Goal: Contribute content: Contribute content

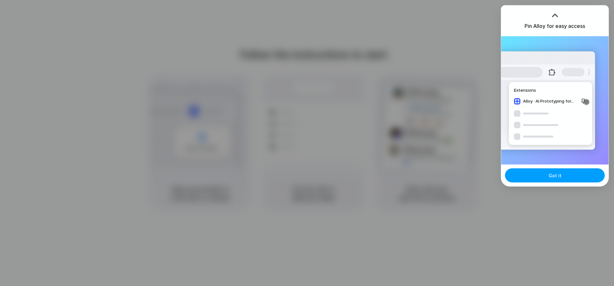
click at [561, 178] on button "Got it" at bounding box center [555, 175] width 100 height 14
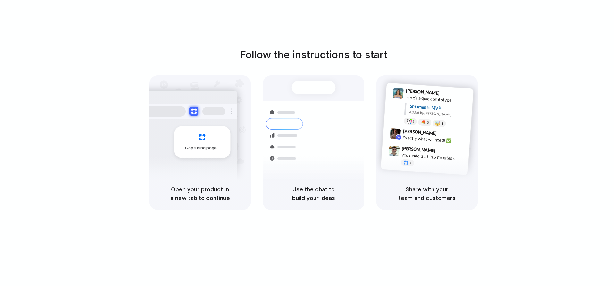
click at [331, 137] on div "Express delivery to NYC Priority • 2-day • Dispatched" at bounding box center [351, 149] width 87 height 25
click at [308, 90] on div at bounding box center [313, 87] width 44 height 13
click at [267, 131] on div at bounding box center [284, 136] width 37 height 12
click at [213, 144] on div "Capturing page" at bounding box center [202, 142] width 56 height 32
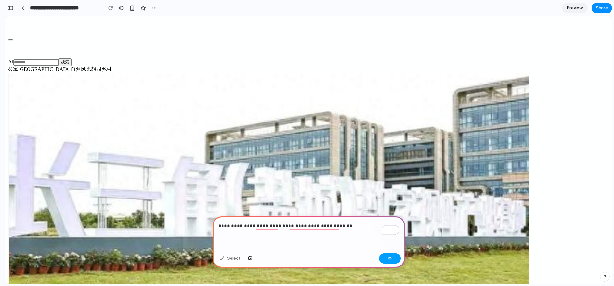
click at [391, 260] on button "button" at bounding box center [390, 258] width 22 height 10
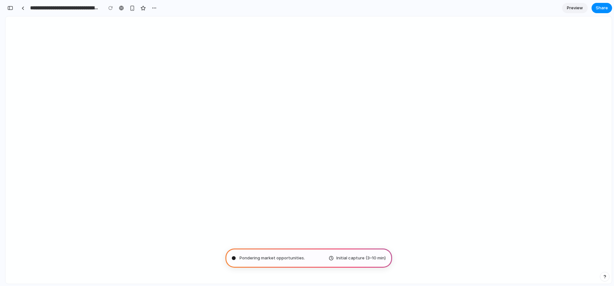
type input "**********"
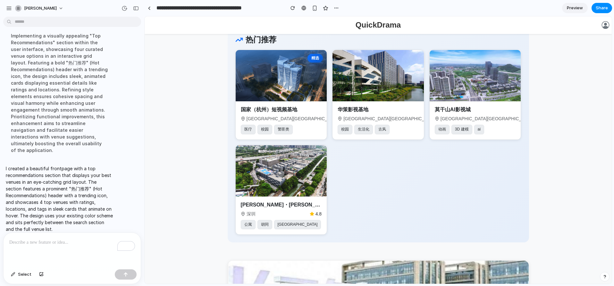
scroll to position [50, 0]
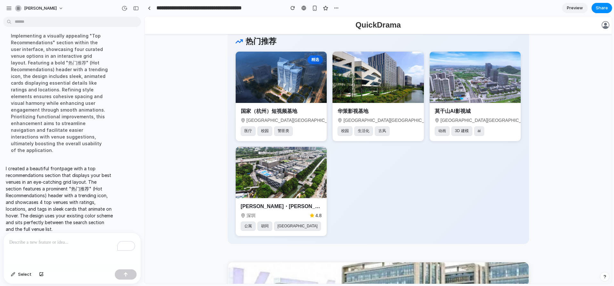
click at [71, 249] on div "To enrich screen reader interactions, please activate Accessibility in Grammarl…" at bounding box center [72, 250] width 137 height 34
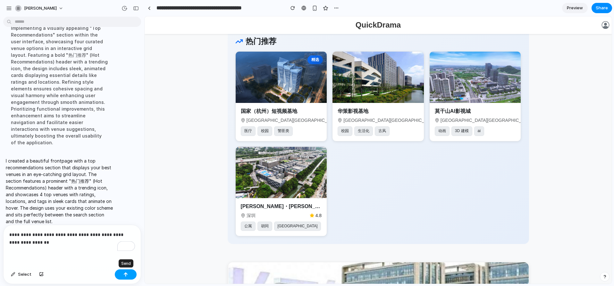
click at [128, 276] on button "button" at bounding box center [126, 274] width 22 height 10
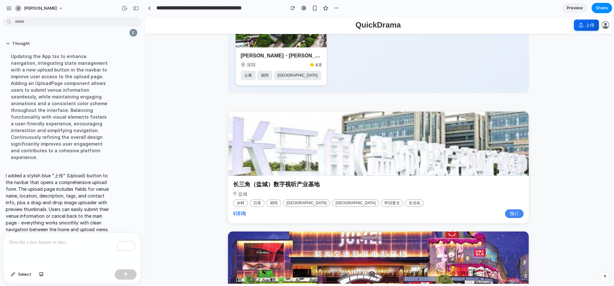
scroll to position [0, 0]
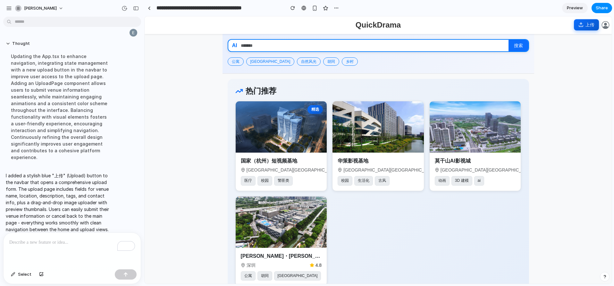
click at [581, 25] on icon at bounding box center [581, 24] width 0 height 3
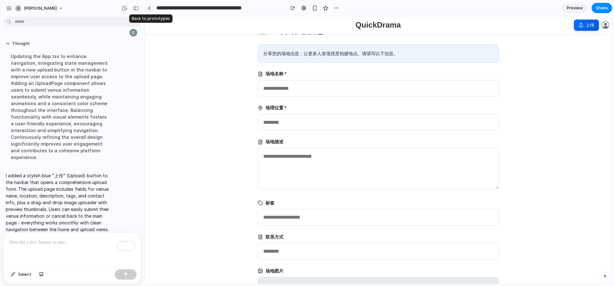
click at [149, 9] on div at bounding box center [149, 8] width 3 height 4
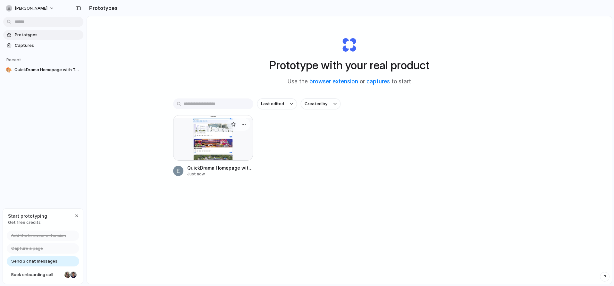
click at [215, 140] on div at bounding box center [213, 138] width 80 height 46
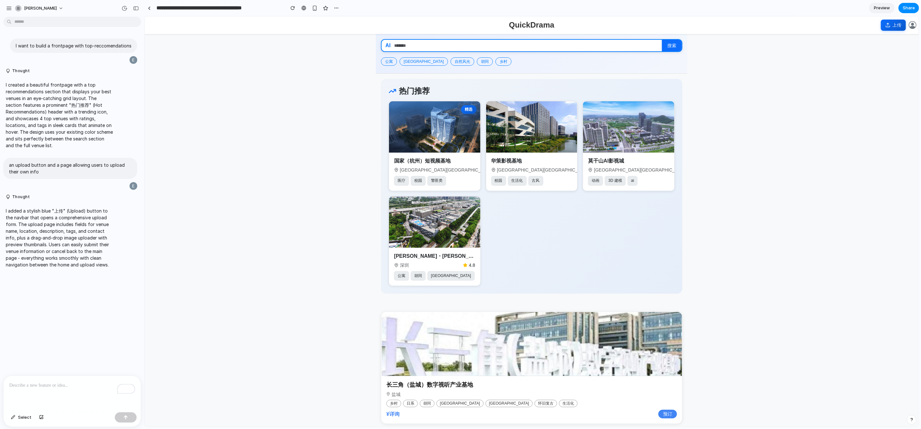
click at [614, 30] on div "上传 138****1890 会员用户 我的预订 退出登录" at bounding box center [897, 25] width 35 height 12
click at [614, 24] on span "上传" at bounding box center [896, 24] width 9 height 7
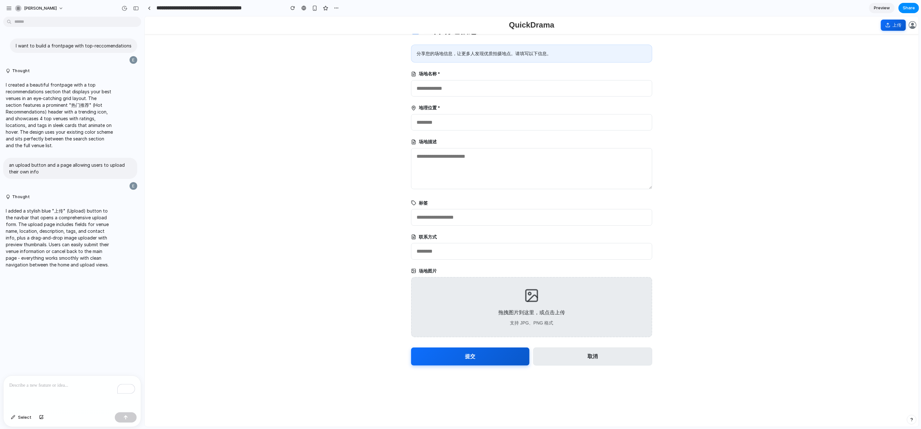
click at [614, 201] on div "上传场地信息 分享您的场地信息，让更多人发现优质拍摄地点。请填写以下信息。 场地名称 * 地理位置 * 场地描述 标签 联系方式 场地图片 拖拽图片到这里，或…" at bounding box center [531, 221] width 774 height 410
click at [367, 126] on div "上传场地信息 分享您的场地信息，让更多人发现优质拍摄地点。请填写以下信息。 场地名称 * 地理位置 * 场地描述 标签 联系方式 场地图片 拖拽图片到这里，或…" at bounding box center [531, 221] width 774 height 410
click at [614, 286] on div "上传场地信息 分享您的场地信息，让更多人发现优质拍摄地点。请填写以下信息。 场地名称 * 地理位置 * 场地描述 标签 联系方式 场地图片 拖拽图片到这里，或…" at bounding box center [531, 221] width 774 height 410
